Goal: Find specific page/section: Find specific page/section

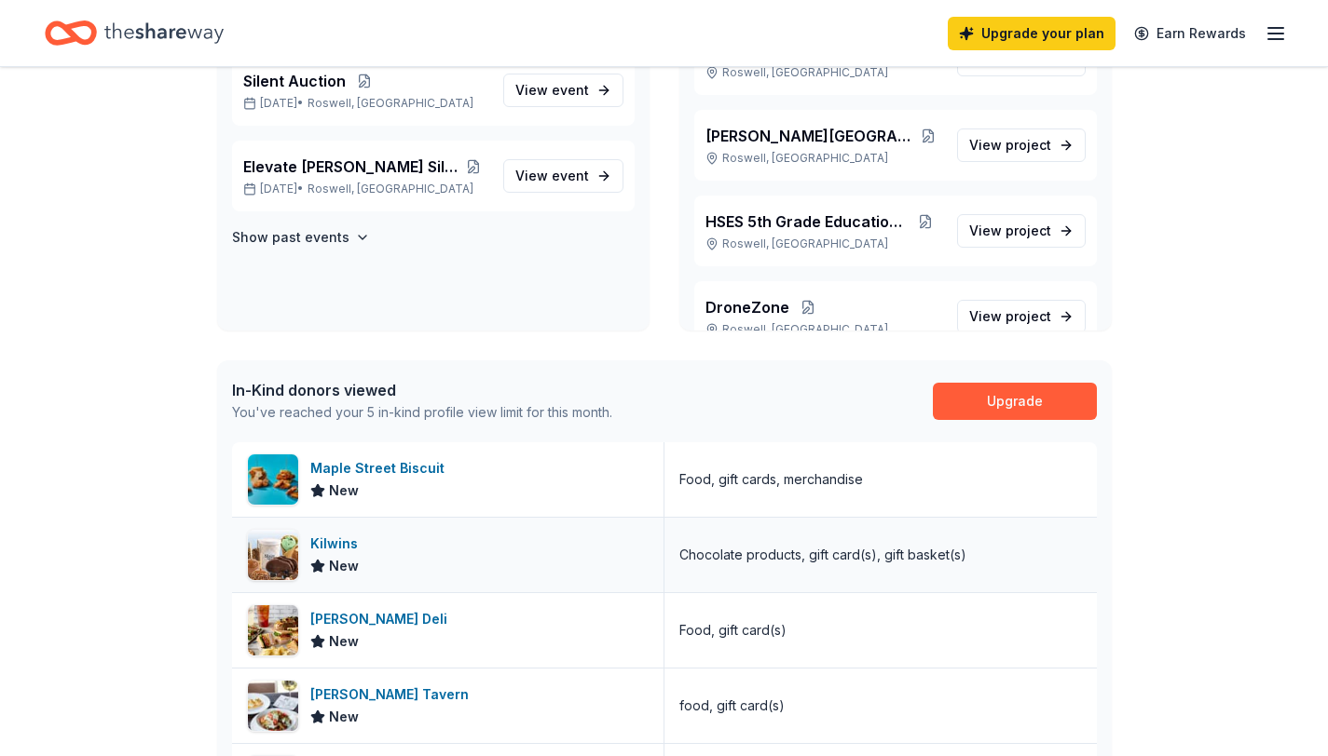
scroll to position [150, 0]
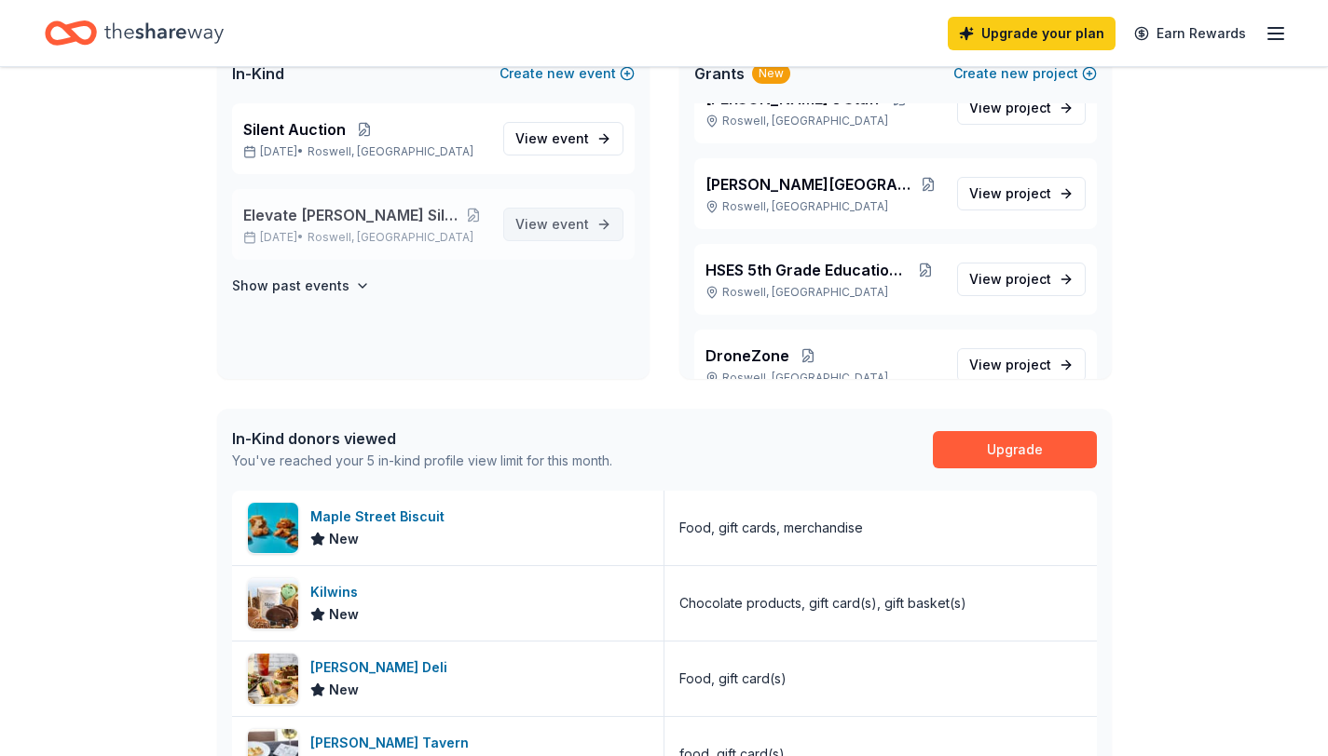
click at [540, 228] on span "View event" at bounding box center [552, 224] width 74 height 22
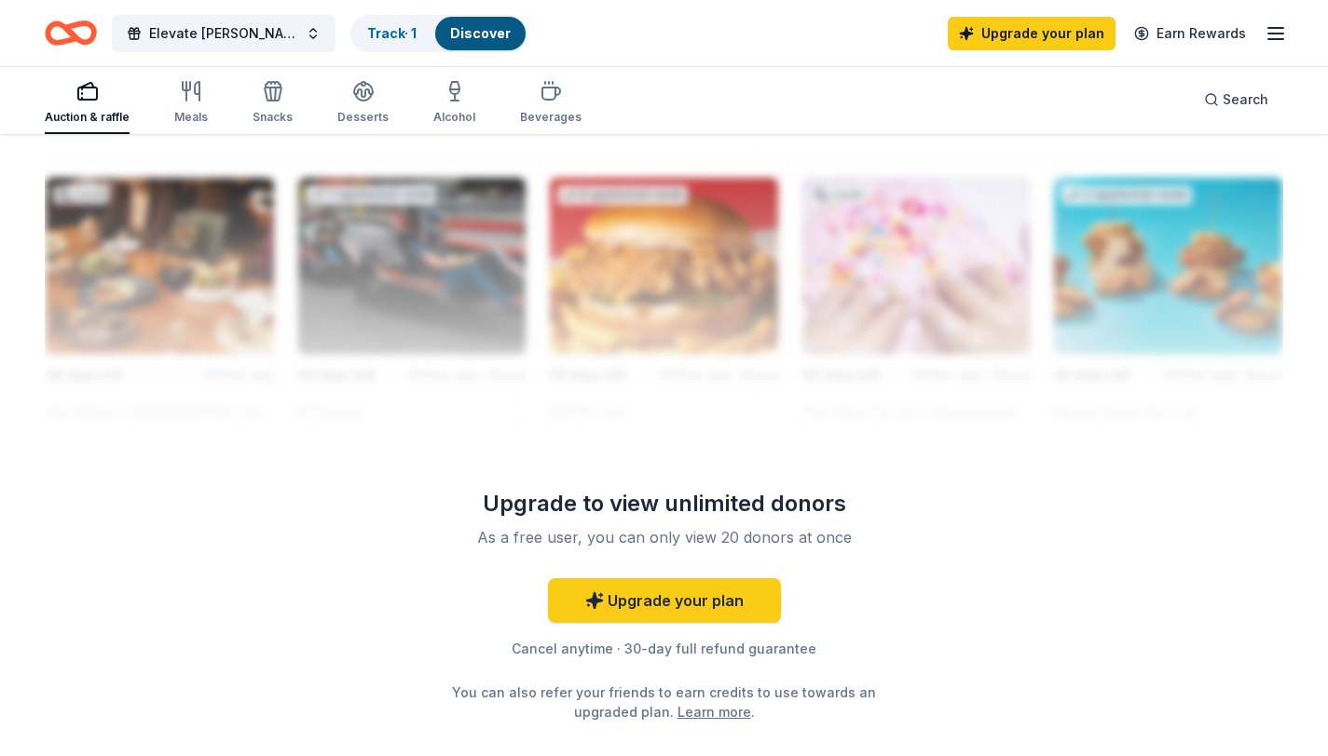
scroll to position [438, 0]
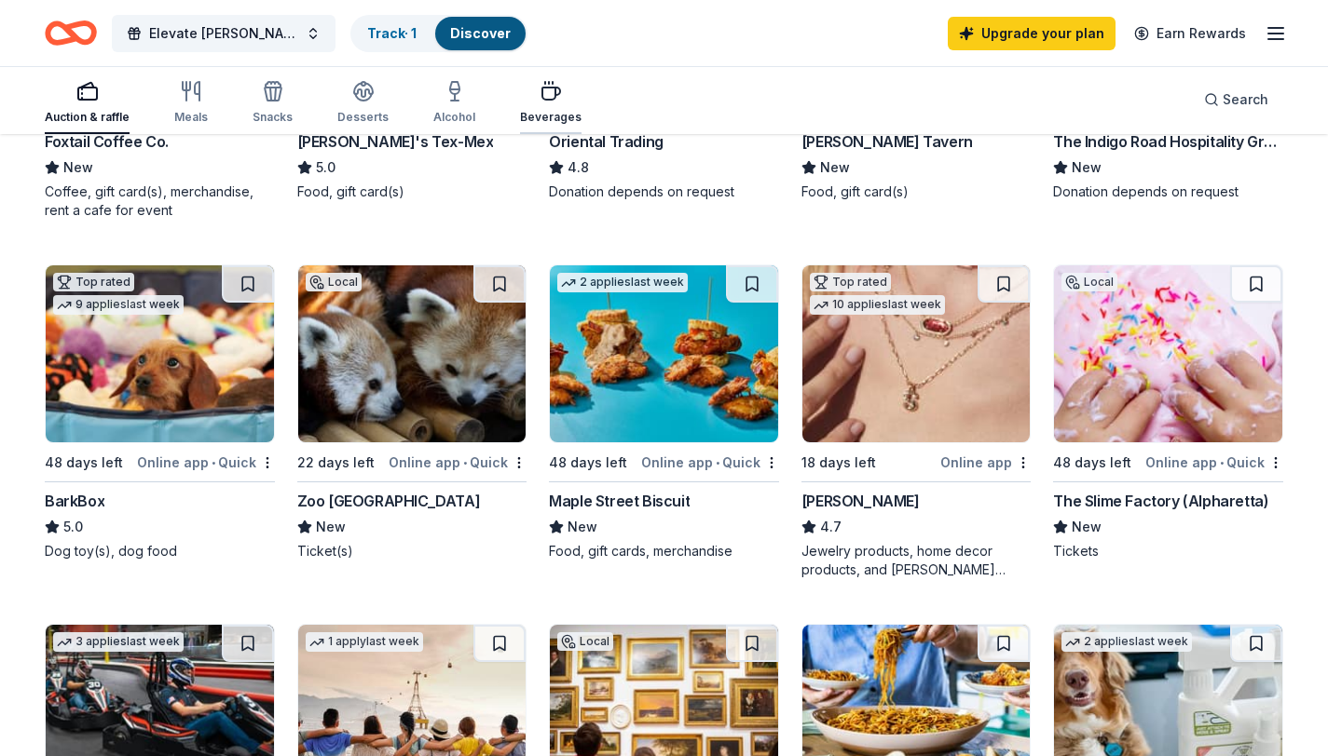
click at [545, 110] on div "Beverages" at bounding box center [550, 117] width 61 height 15
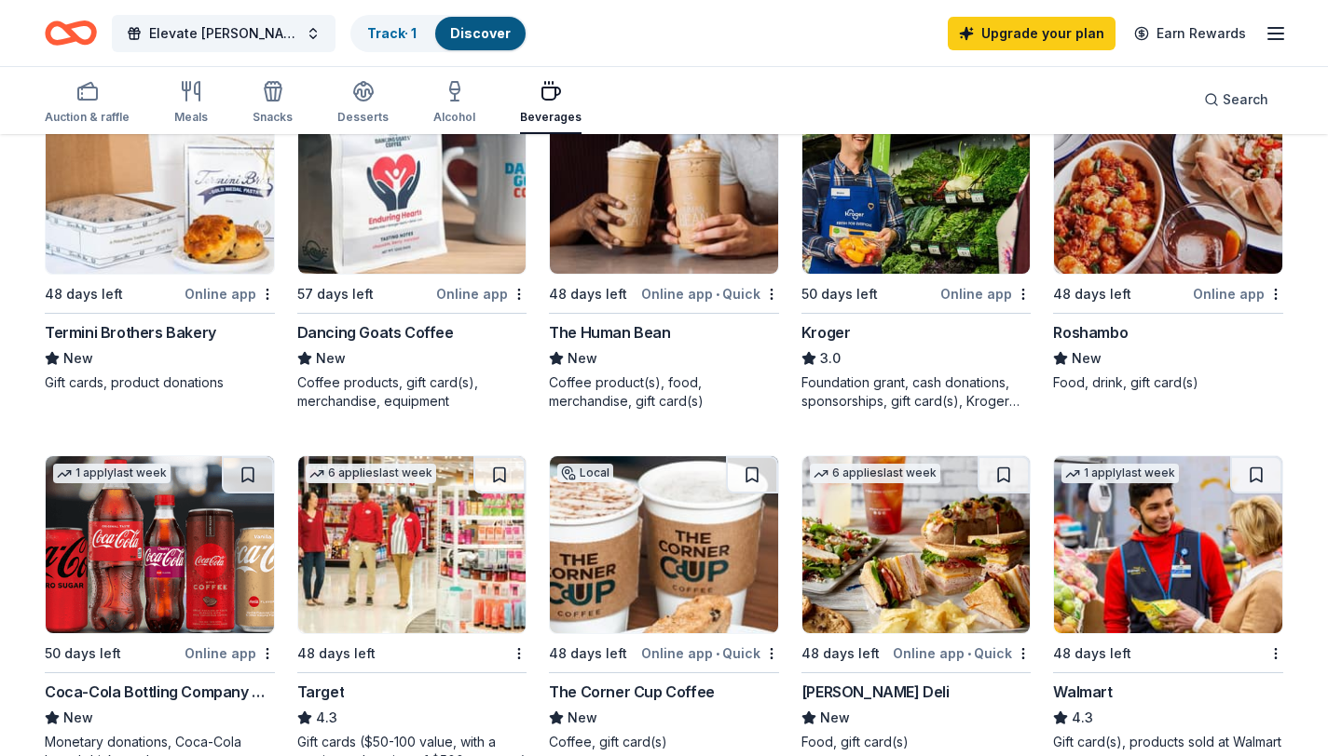
scroll to position [415, 0]
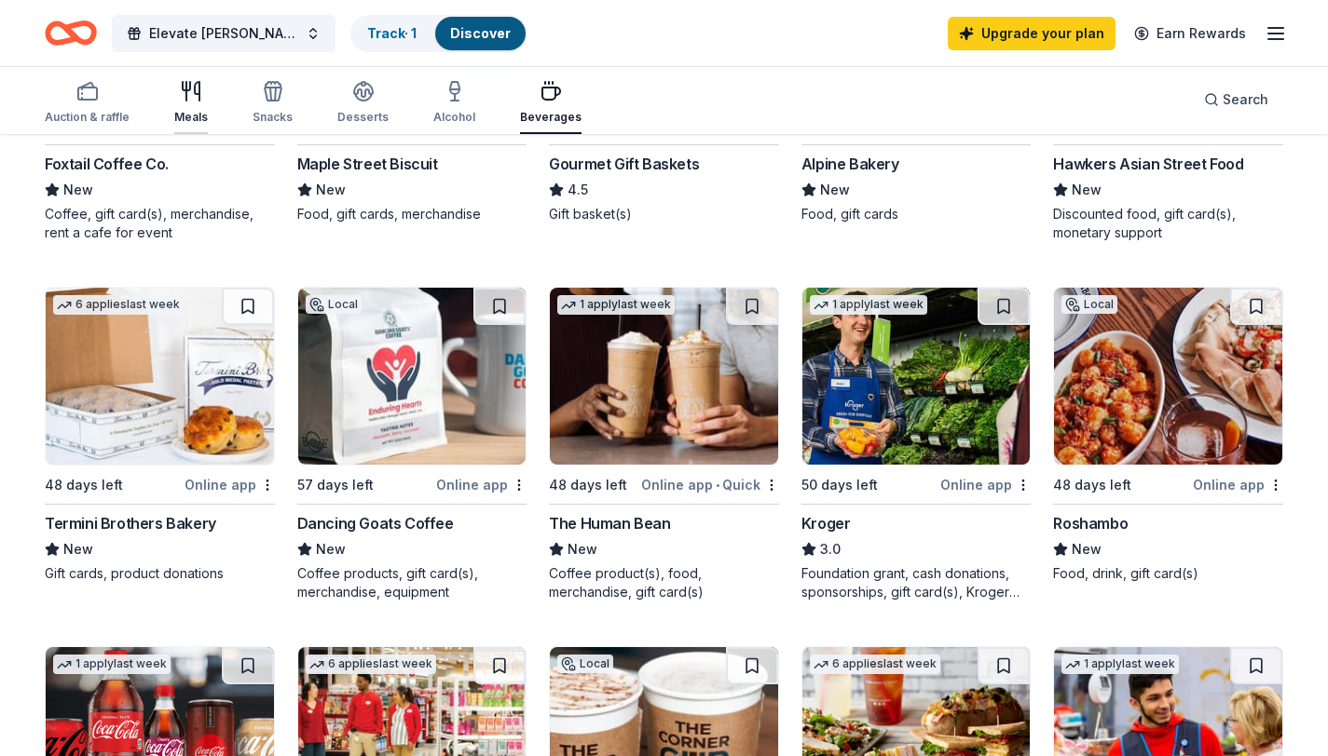
click at [187, 112] on div "Meals" at bounding box center [191, 117] width 34 height 15
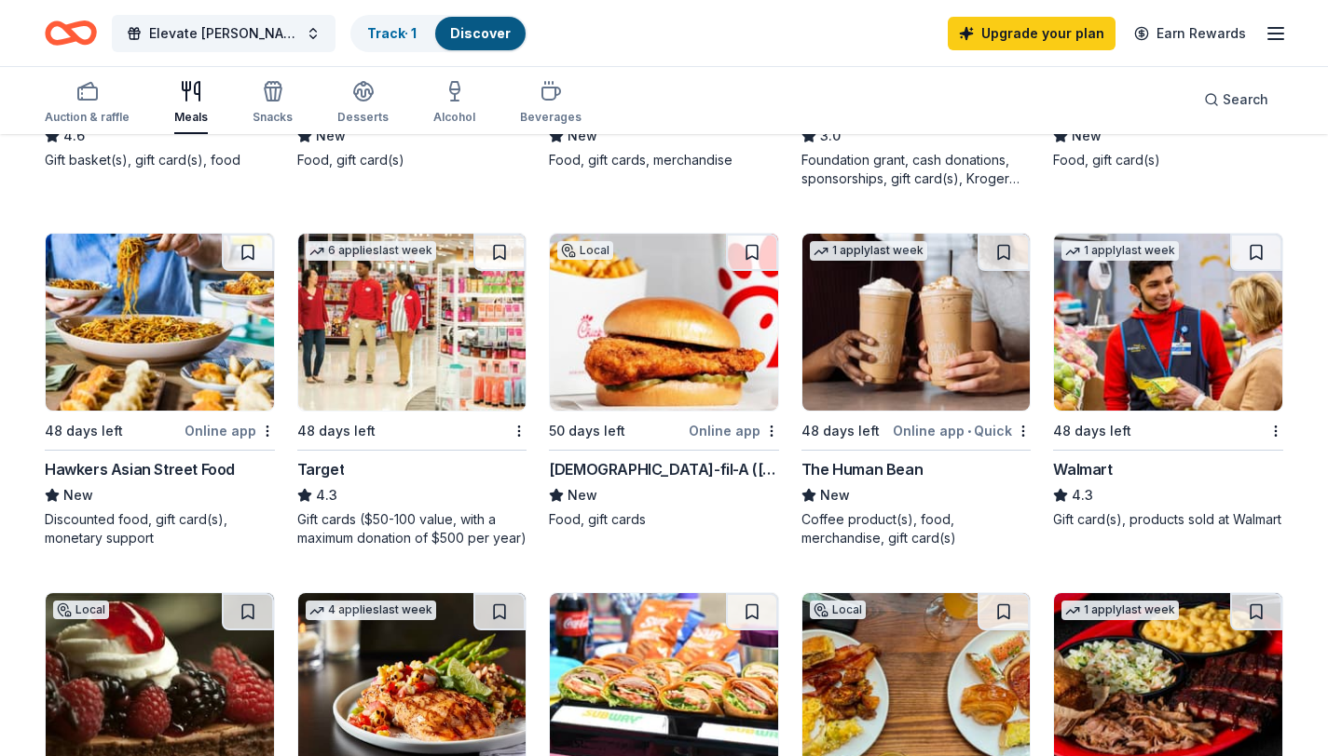
scroll to position [309, 0]
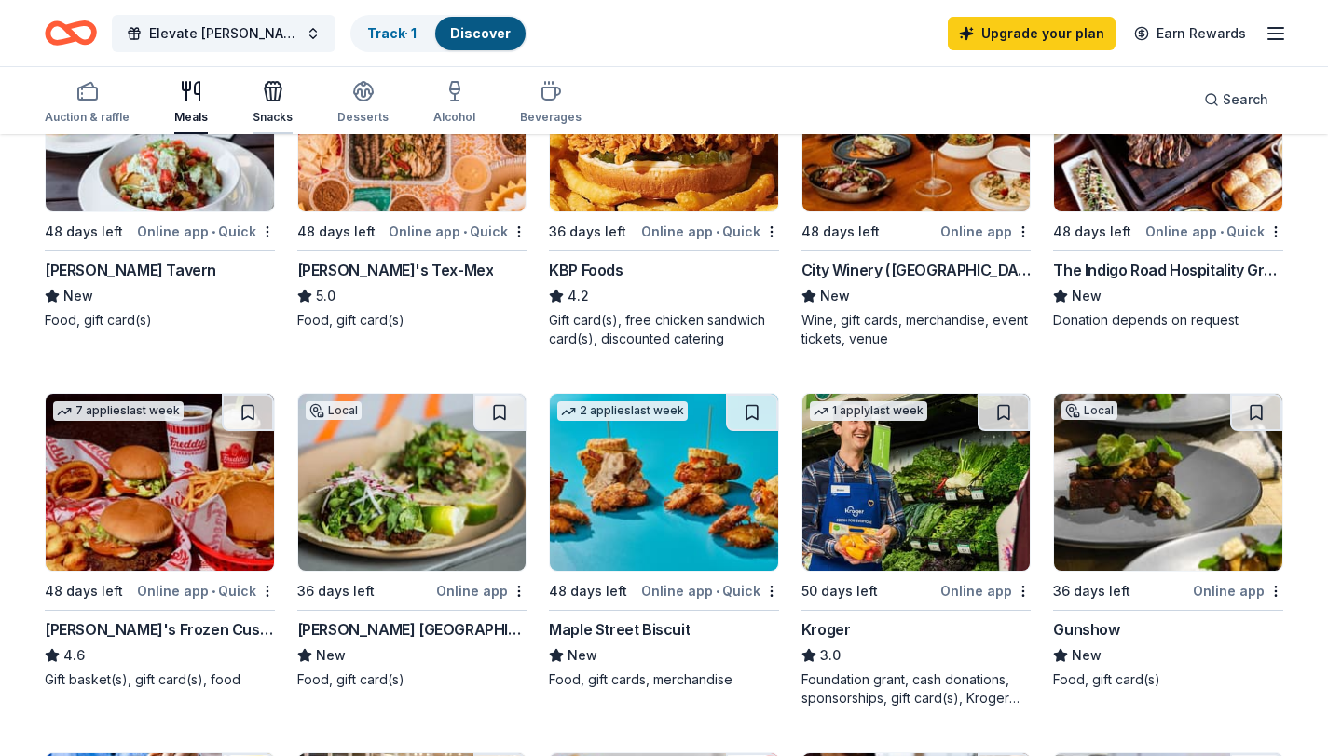
click at [266, 117] on div "Snacks" at bounding box center [272, 117] width 40 height 15
